Goal: Information Seeking & Learning: Learn about a topic

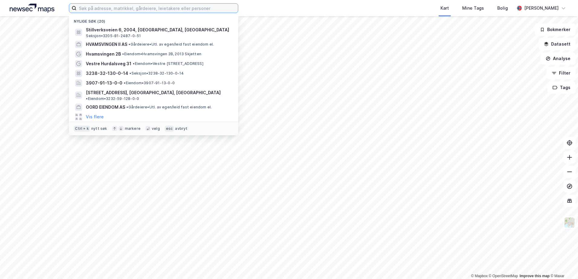
click at [144, 10] on input at bounding box center [156, 8] width 161 height 9
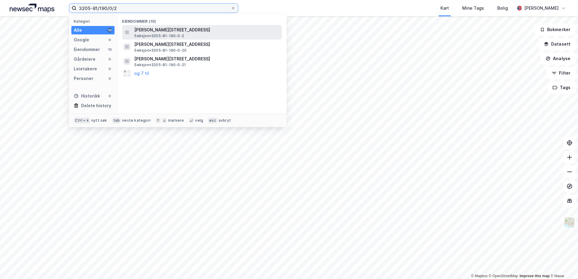
type input "3205-81/190/0/2"
click at [175, 30] on span "[PERSON_NAME][STREET_ADDRESS]" at bounding box center [206, 29] width 145 height 7
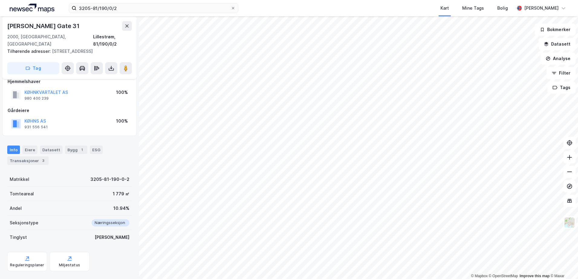
scroll to position [43, 0]
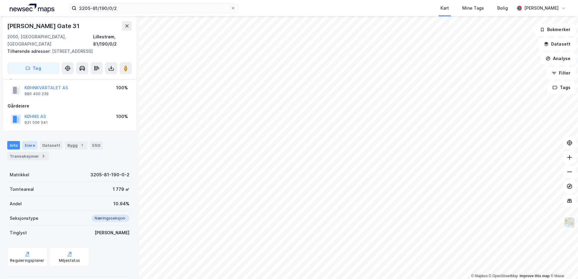
click at [28, 141] on div "Eiere" at bounding box center [29, 145] width 15 height 8
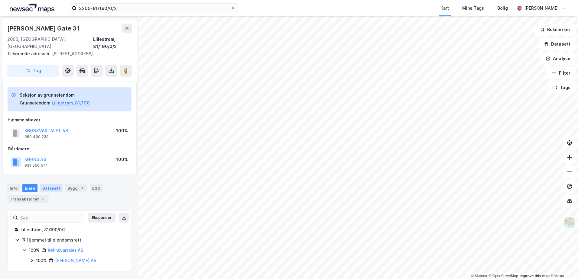
click at [46, 184] on div "Datasett" at bounding box center [51, 188] width 23 height 8
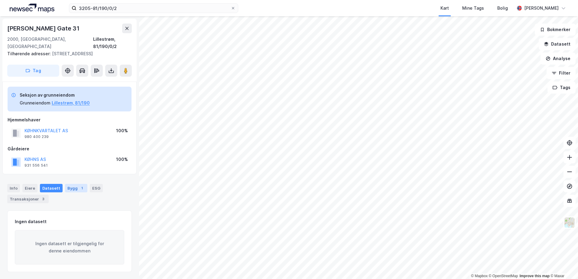
click at [71, 184] on div "Bygg 1" at bounding box center [76, 188] width 22 height 8
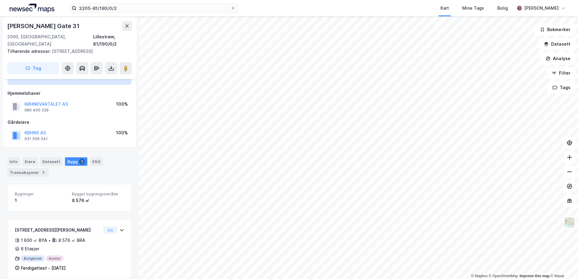
scroll to position [27, 0]
click at [29, 168] on div "Transaksjoner 3" at bounding box center [27, 172] width 41 height 8
